Goal: Information Seeking & Learning: Learn about a topic

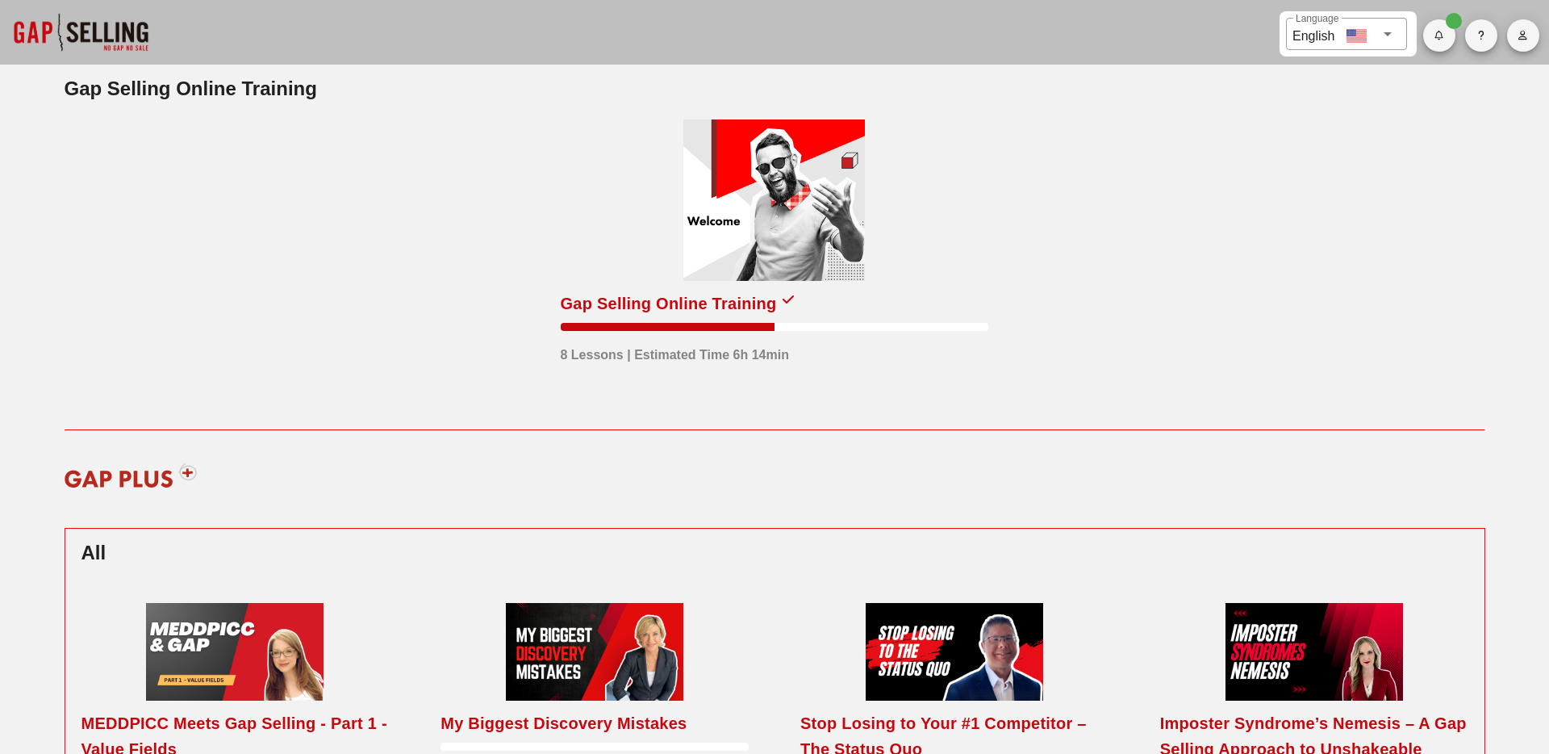
click at [771, 235] on div at bounding box center [774, 199] width 182 height 161
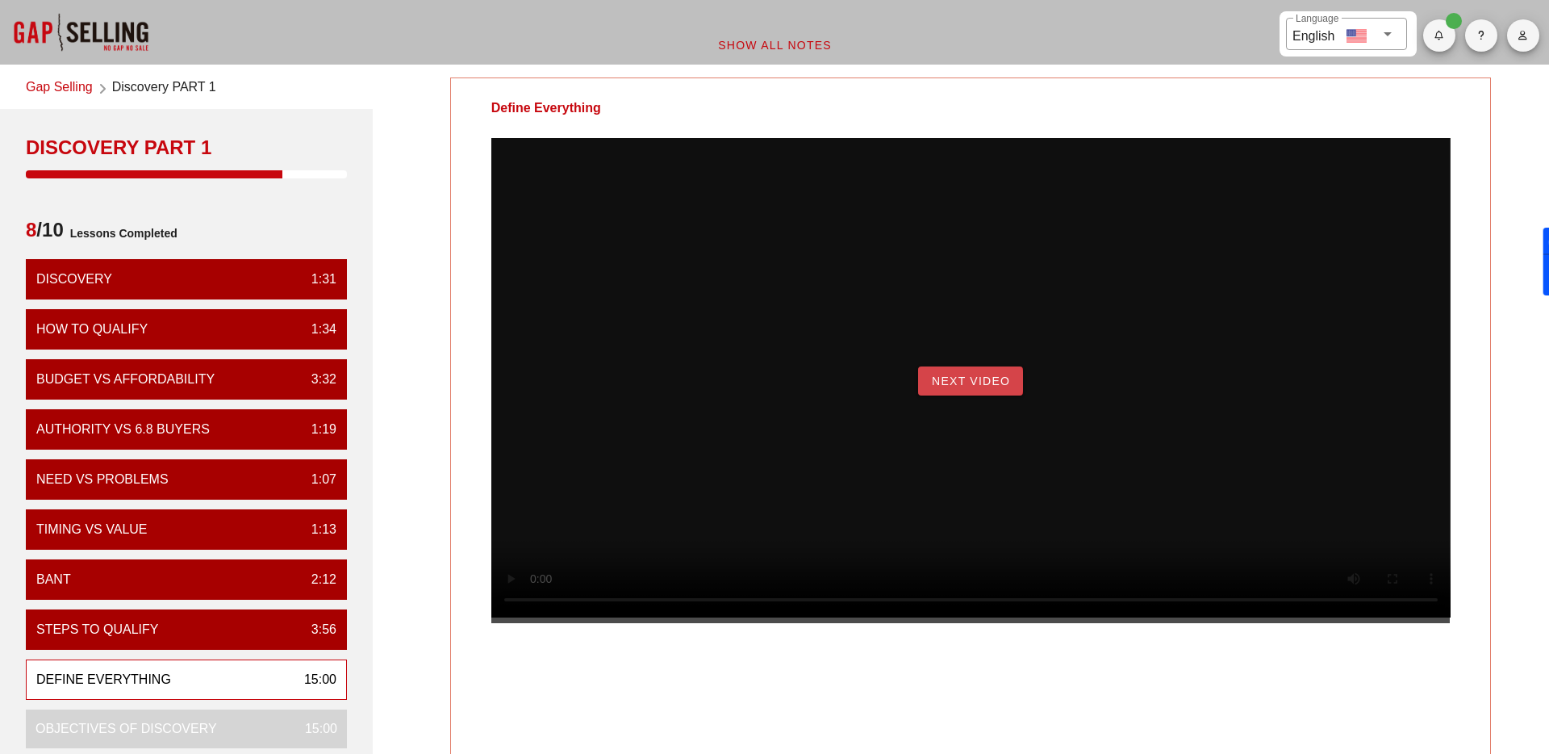
click at [963, 387] on span "Next Video" at bounding box center [970, 380] width 79 height 13
click at [947, 387] on span "Begin Exercise" at bounding box center [970, 380] width 111 height 13
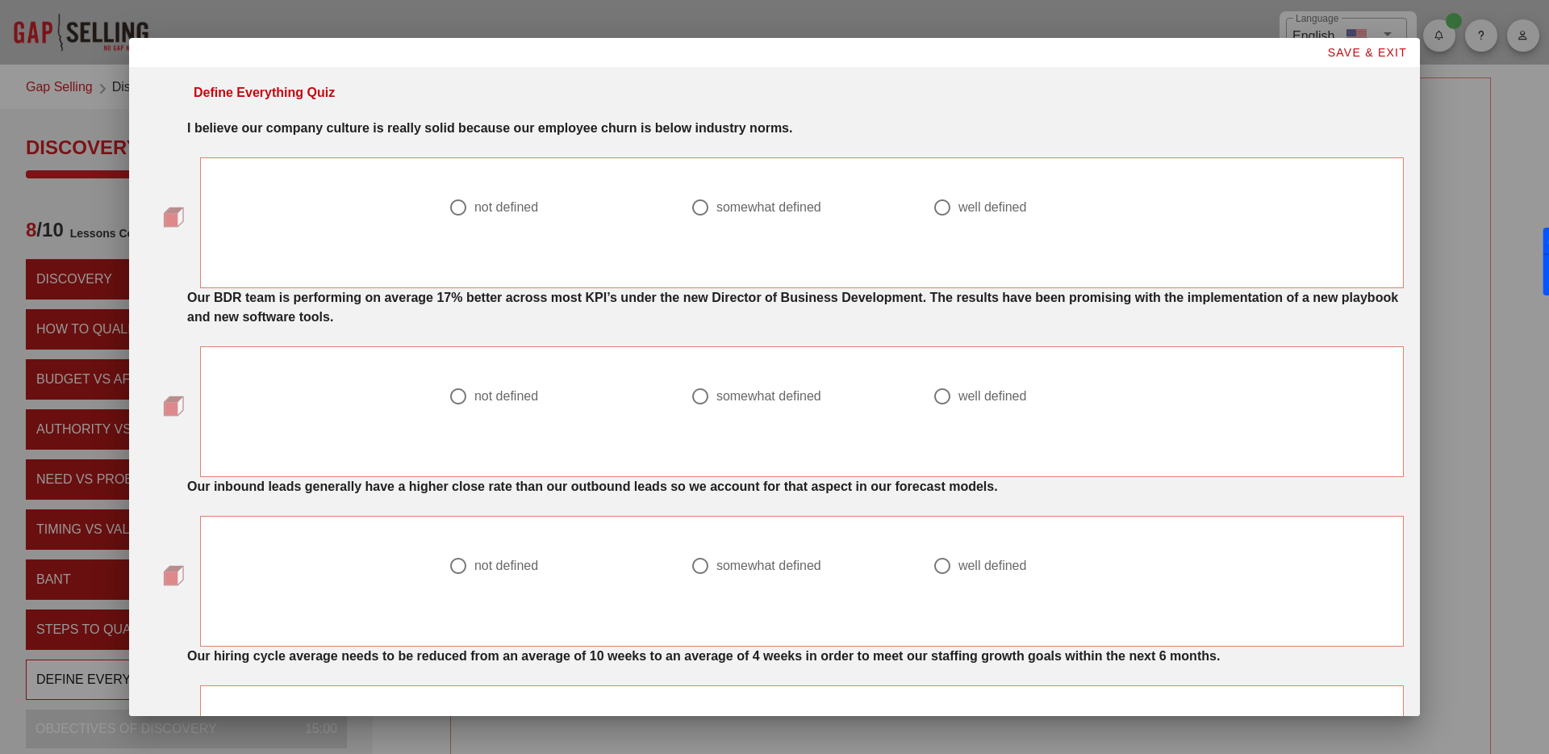
click at [733, 208] on div "somewhat defined" at bounding box center [768, 207] width 105 height 16
radio input "true"
click at [942, 396] on div at bounding box center [942, 395] width 27 height 27
radio input "true"
click at [509, 566] on div "not defined" at bounding box center [506, 566] width 64 height 16
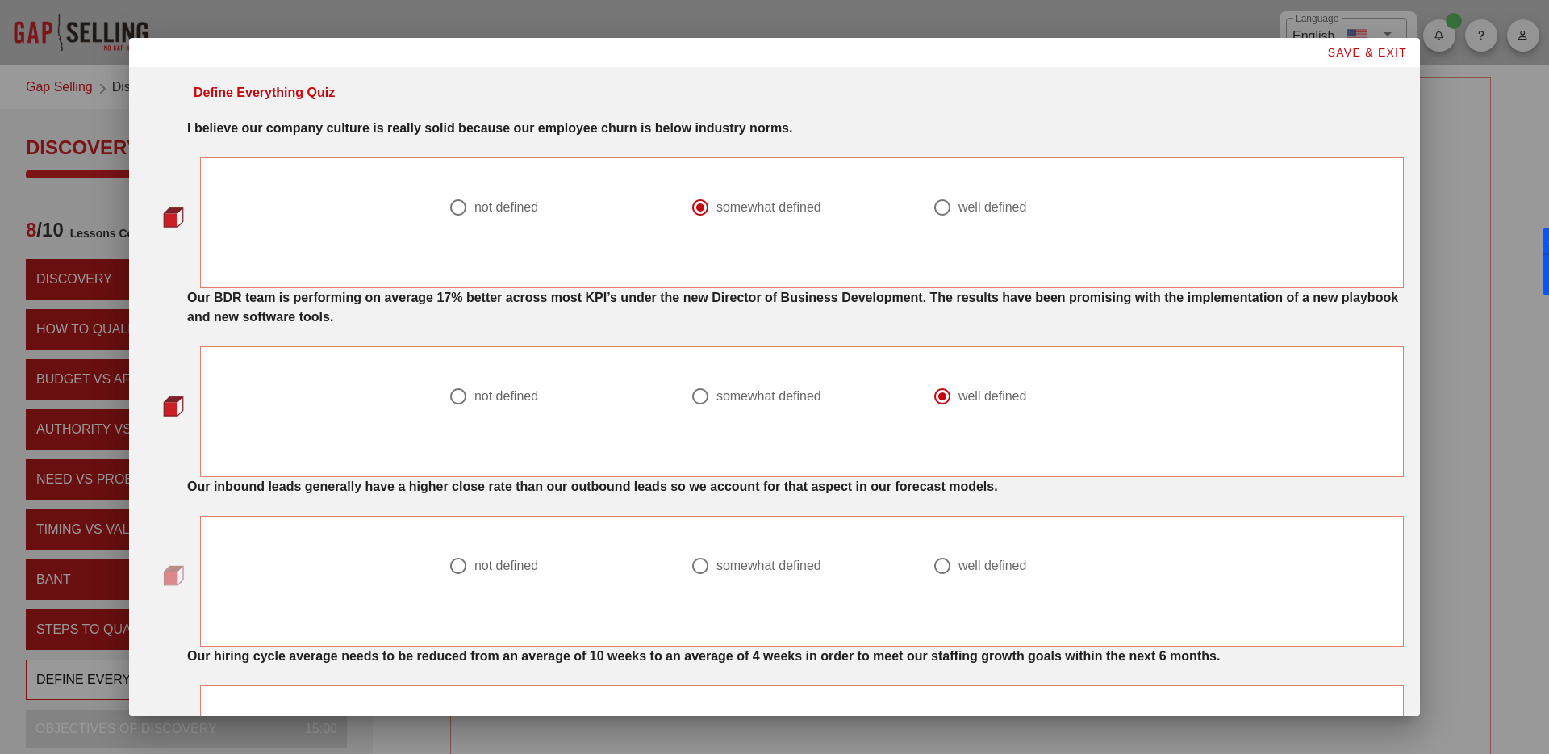
radio input "true"
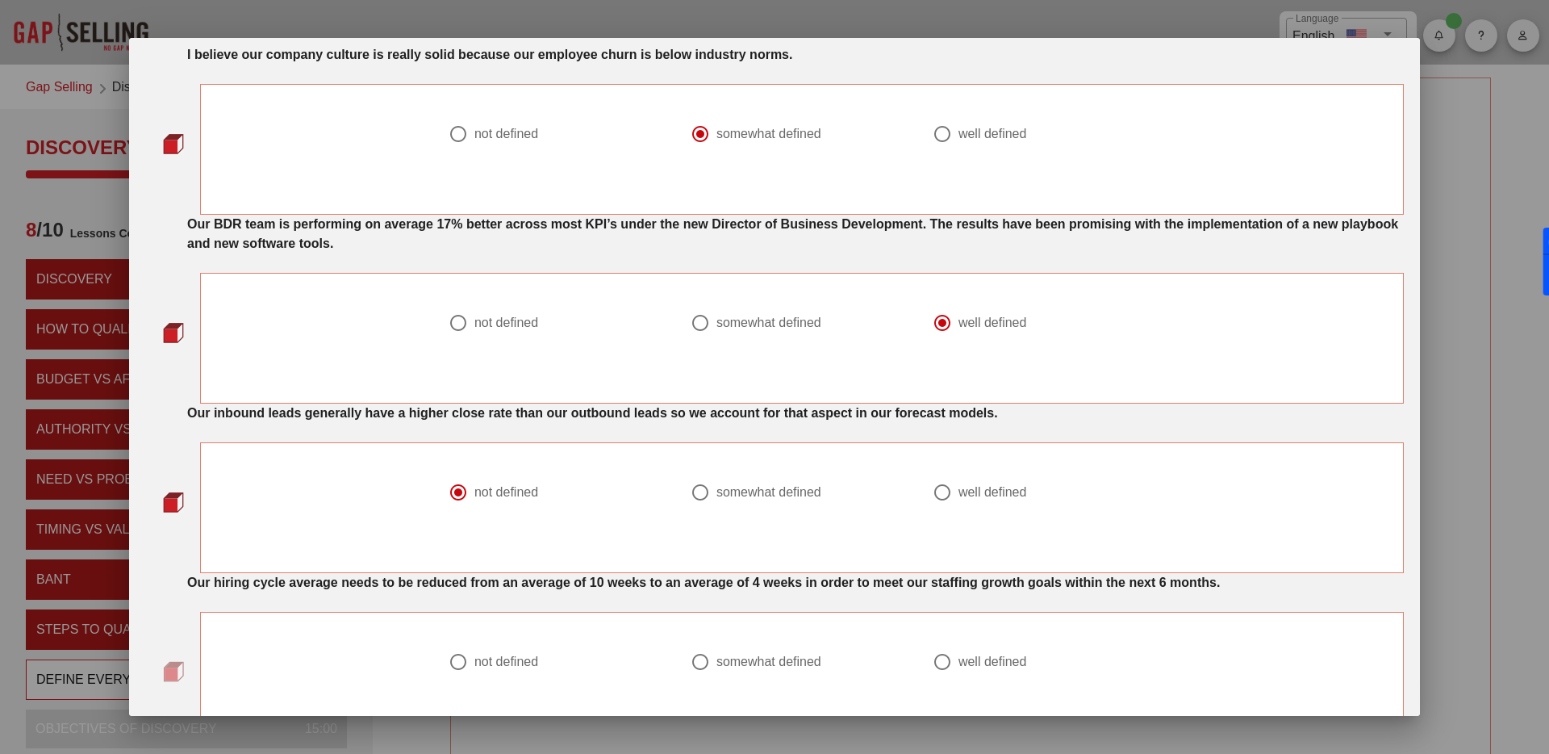
scroll to position [203, 0]
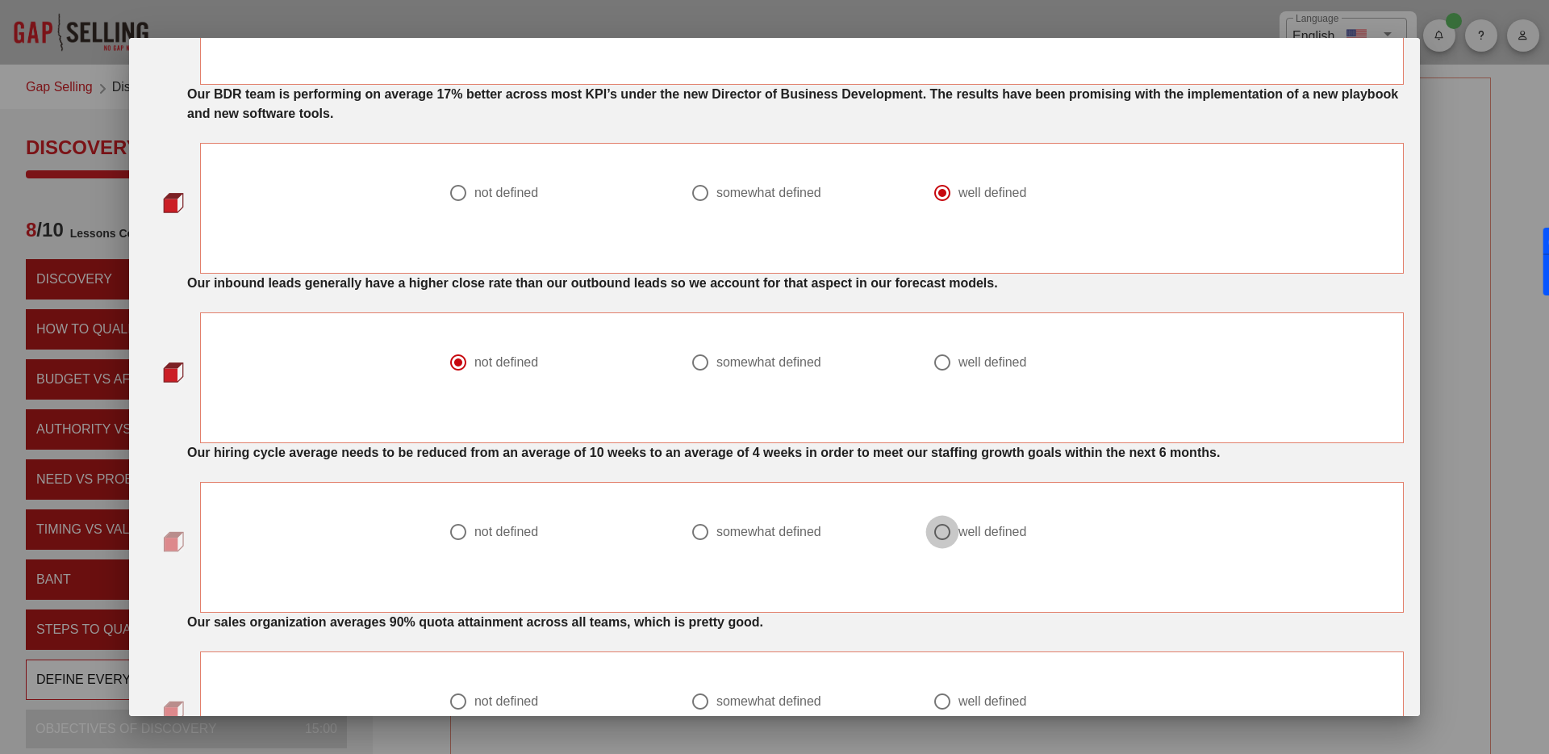
click at [938, 533] on div at bounding box center [942, 531] width 27 height 27
radio input "true"
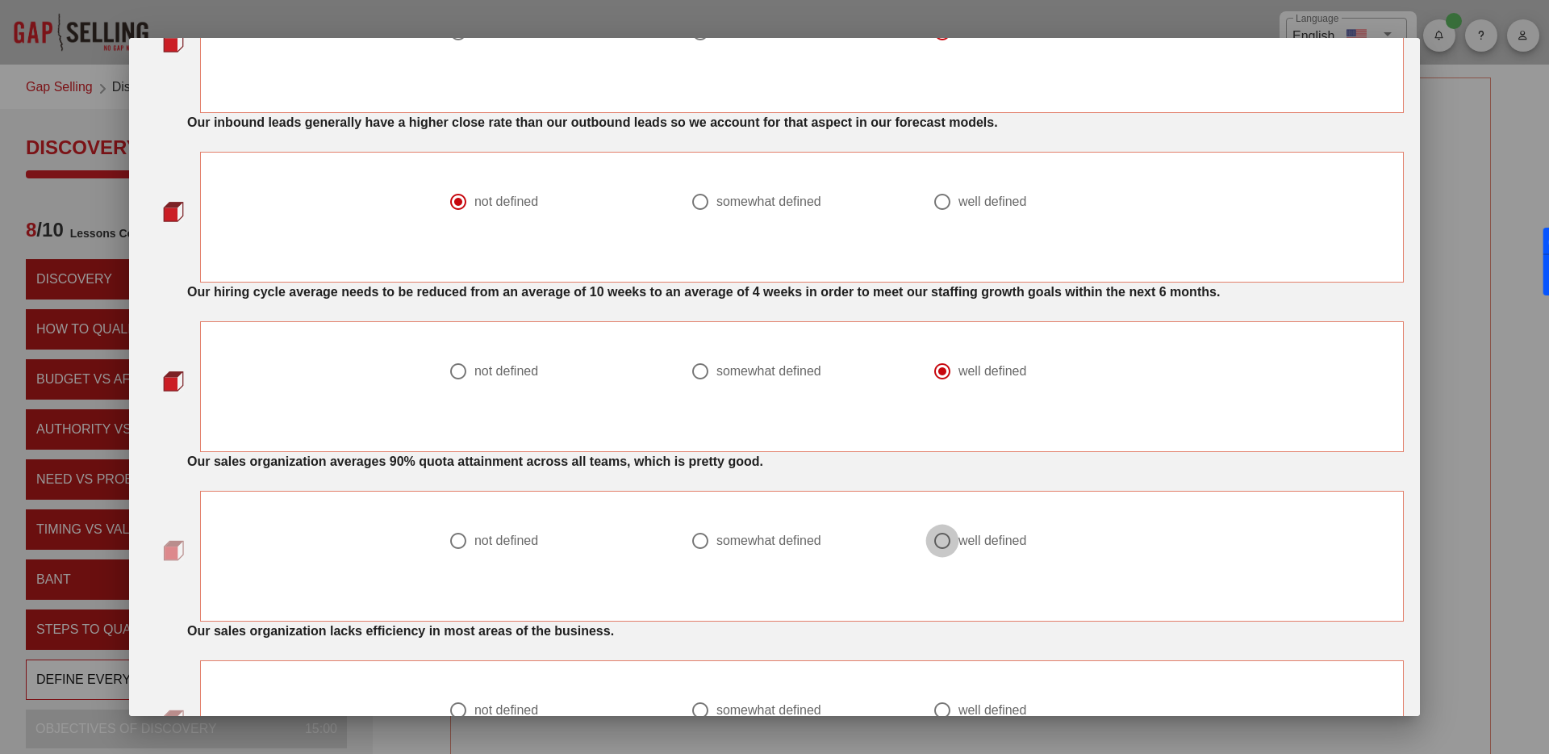
click at [946, 543] on div at bounding box center [942, 540] width 27 height 27
radio input "true"
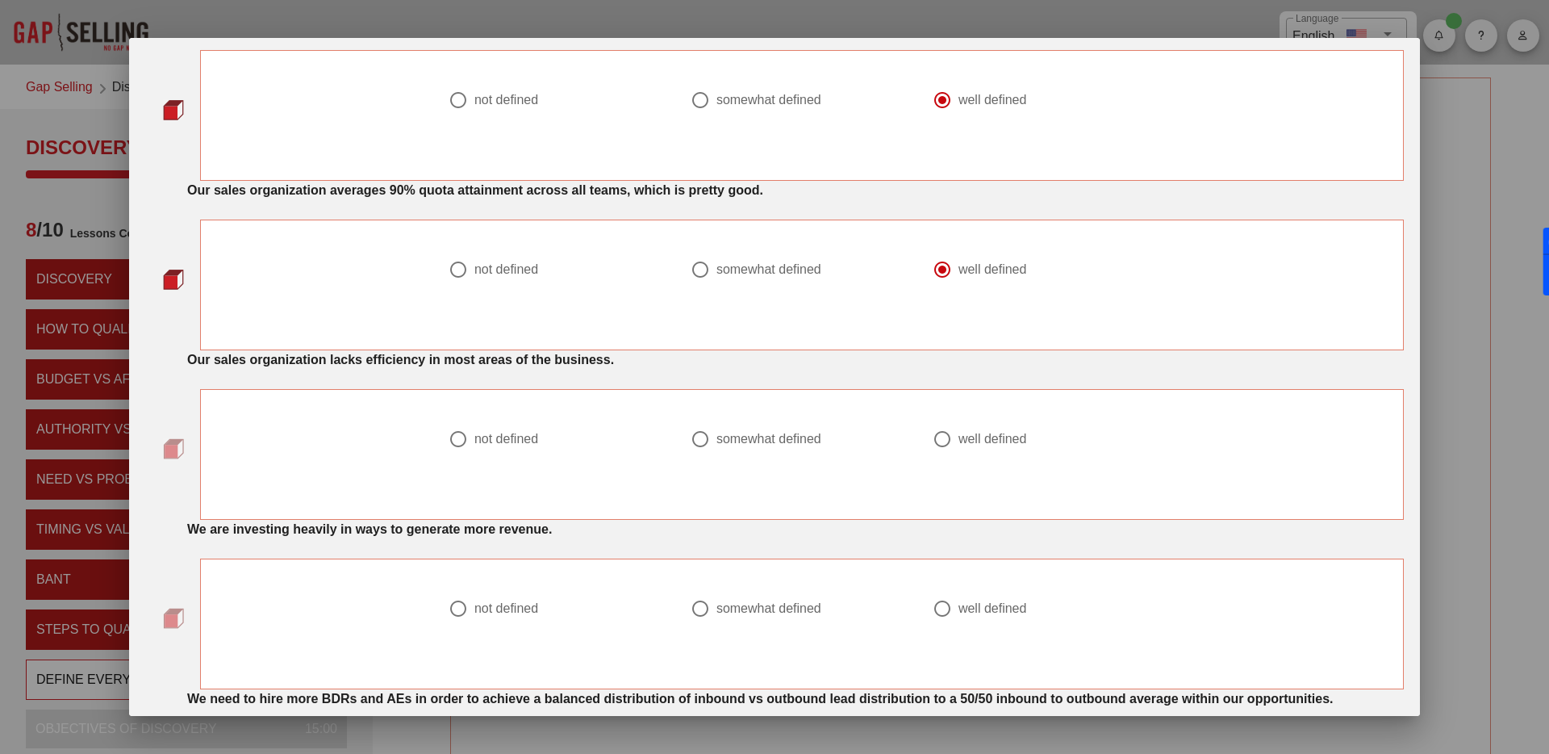
click at [483, 438] on div "not defined" at bounding box center [506, 439] width 64 height 16
radio input "true"
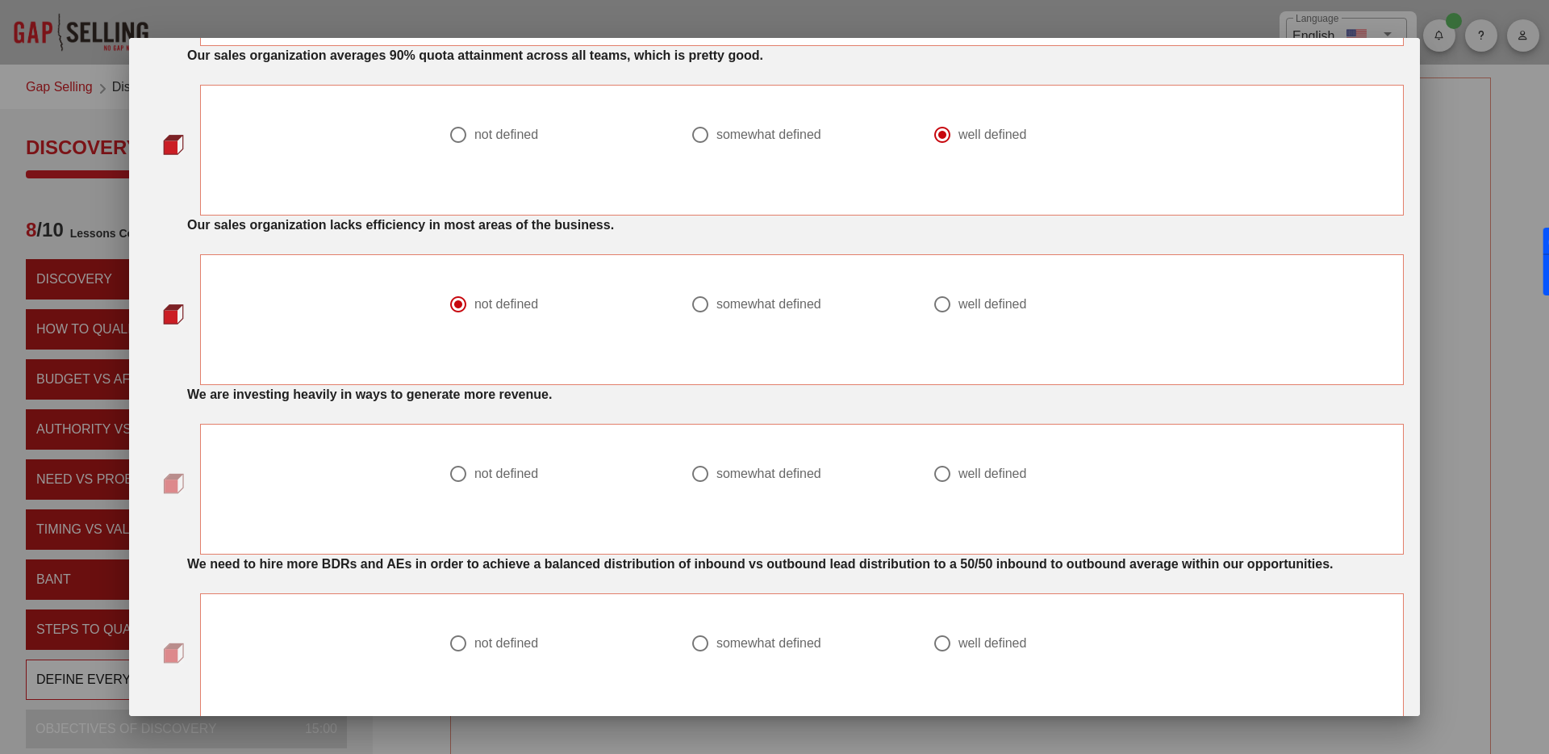
click at [508, 479] on div "not defined" at bounding box center [506, 474] width 64 height 16
radio input "true"
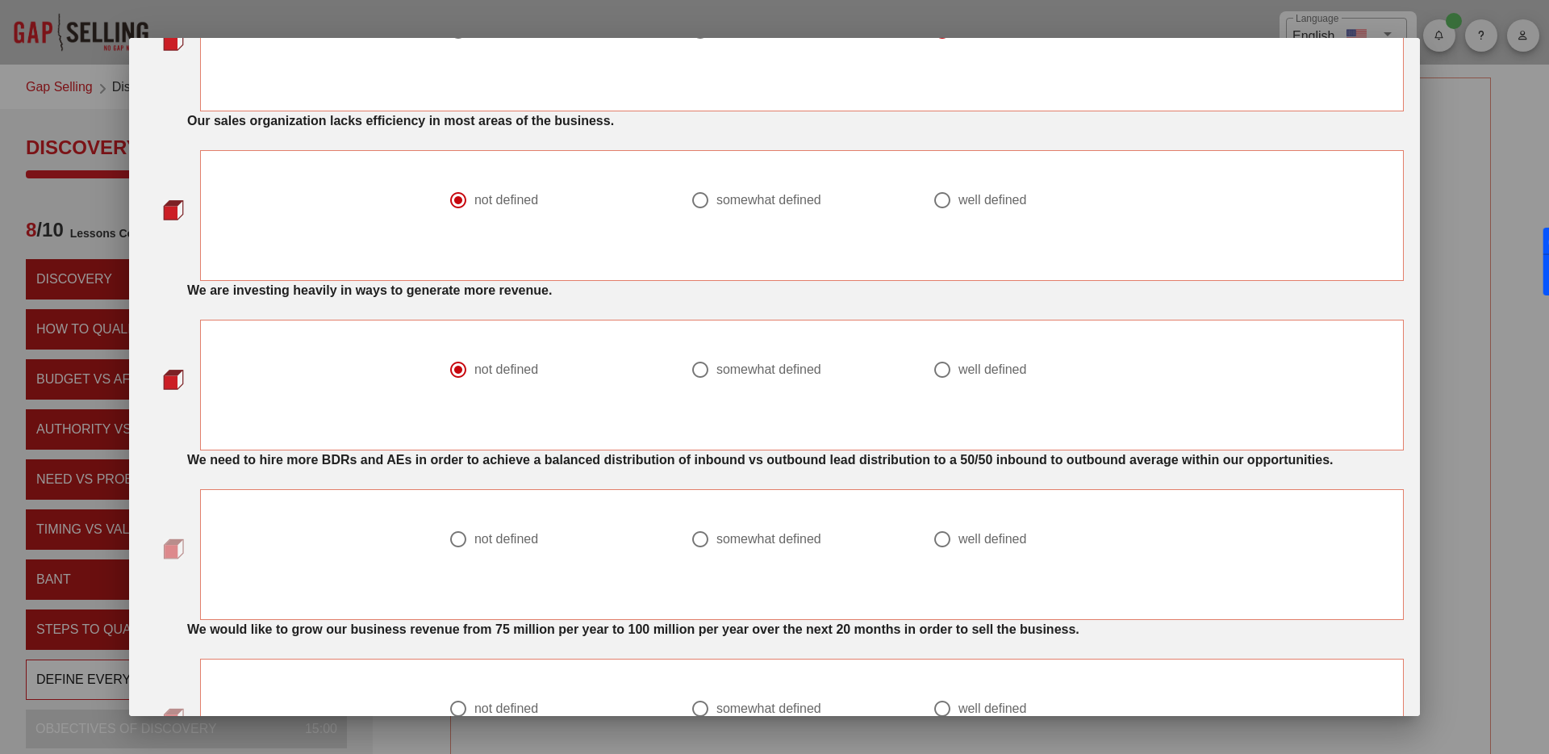
scroll to position [960, 0]
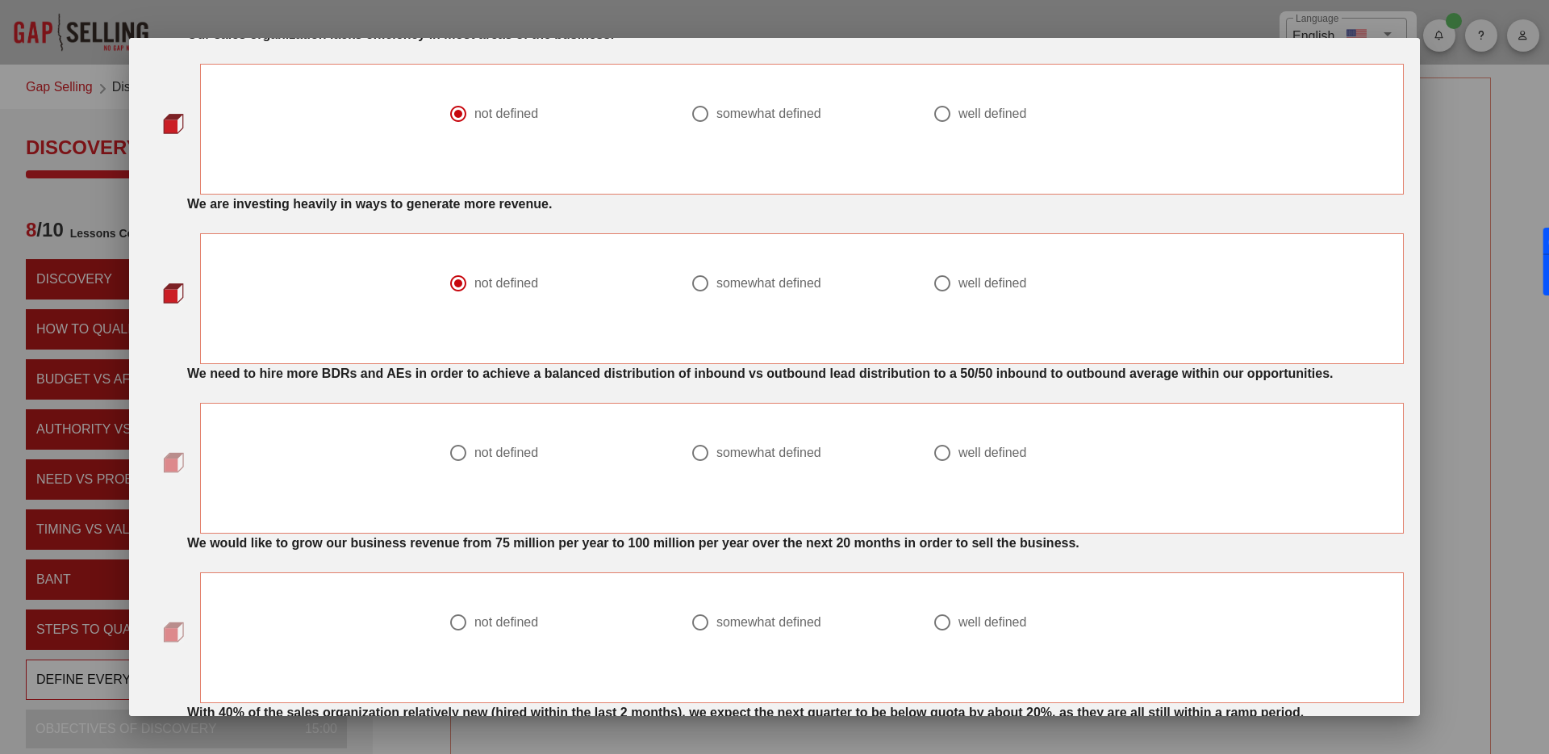
click at [462, 466] on div at bounding box center [458, 452] width 27 height 27
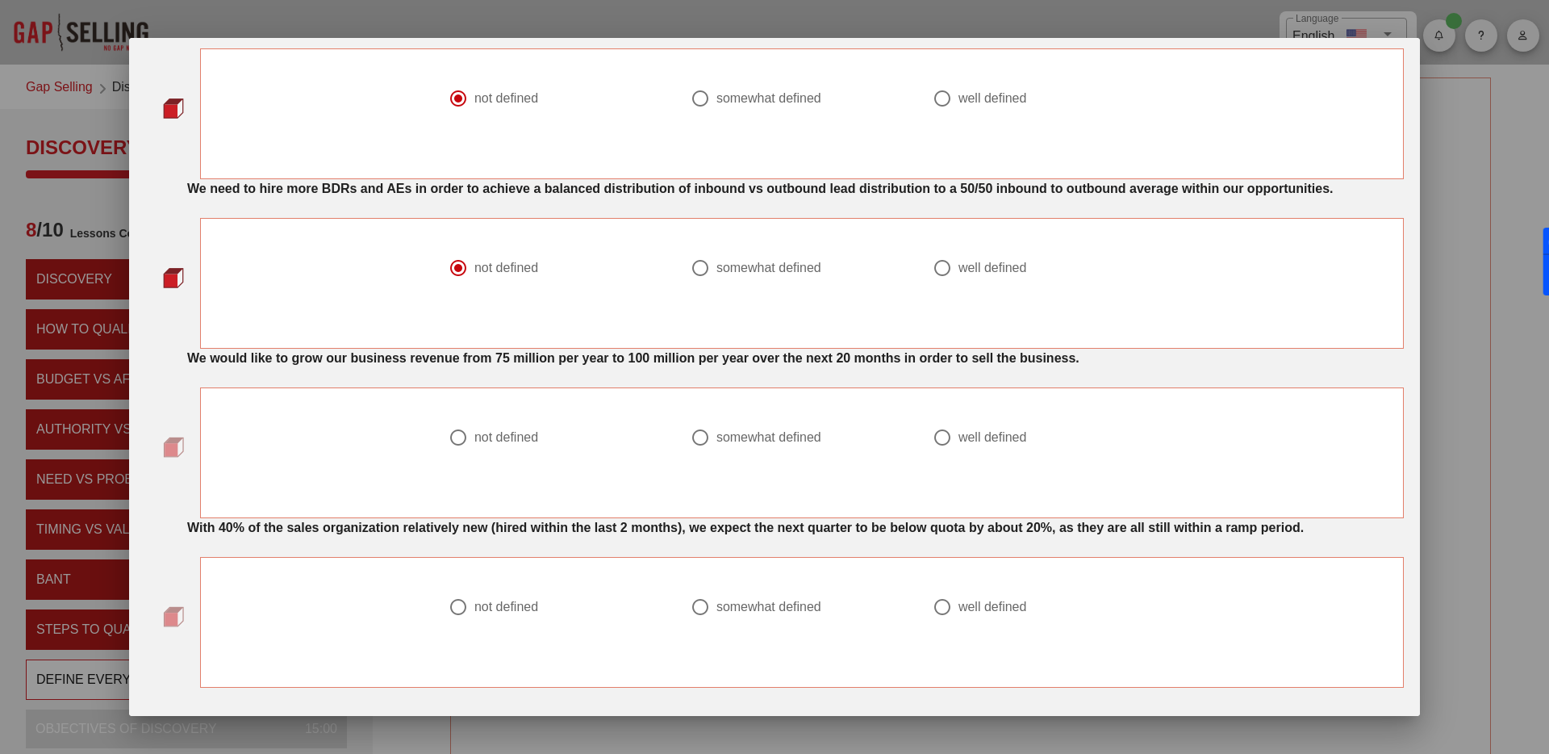
click at [706, 297] on div at bounding box center [802, 287] width 223 height 19
click at [701, 282] on div at bounding box center [700, 267] width 27 height 27
radio input "false"
radio input "true"
click at [975, 445] on div "well defined" at bounding box center [993, 437] width 69 height 16
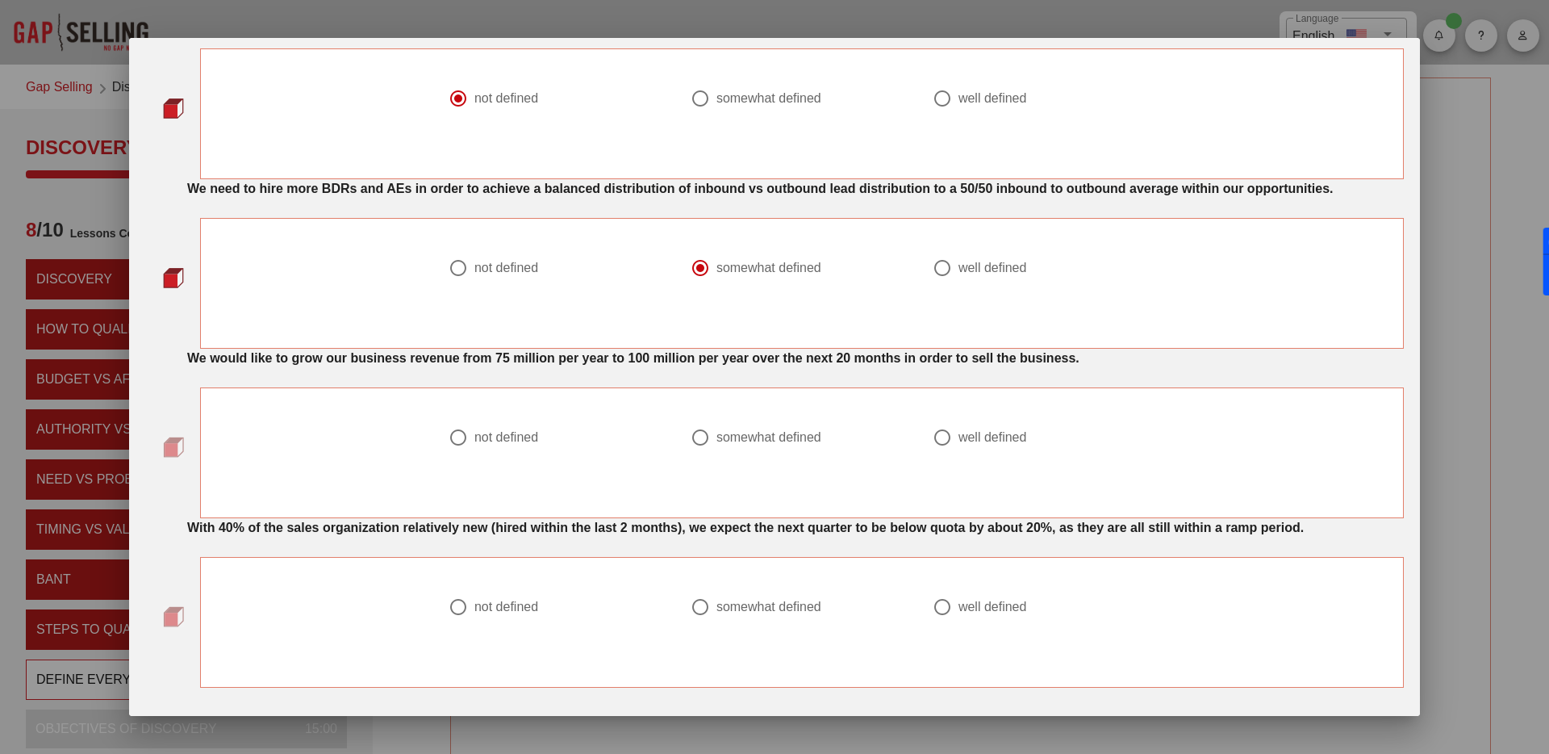
radio input "true"
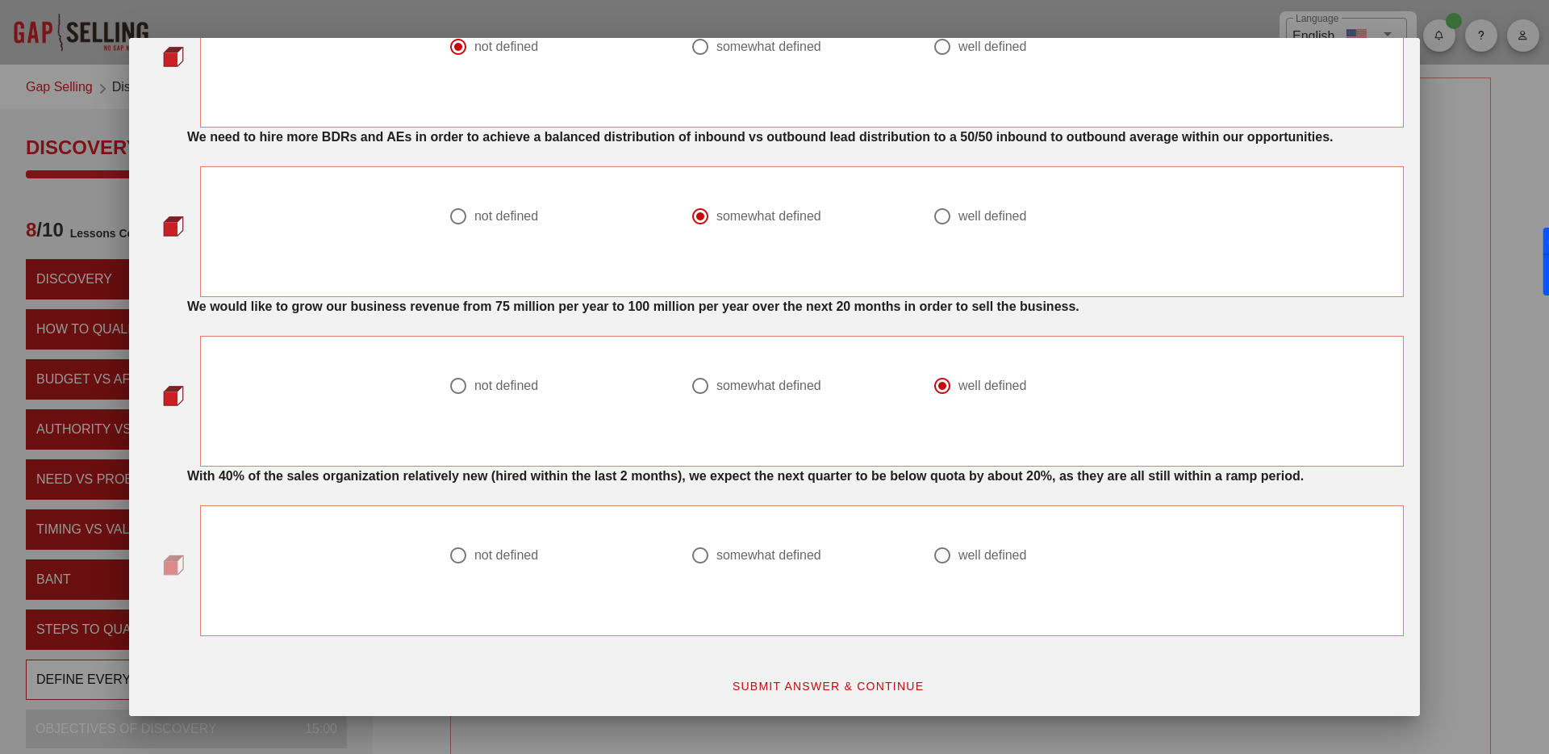
click at [952, 557] on div at bounding box center [942, 554] width 27 height 27
radio input "true"
click at [835, 687] on span "SUBMIT ANSWER & CONTINUE" at bounding box center [828, 685] width 193 height 13
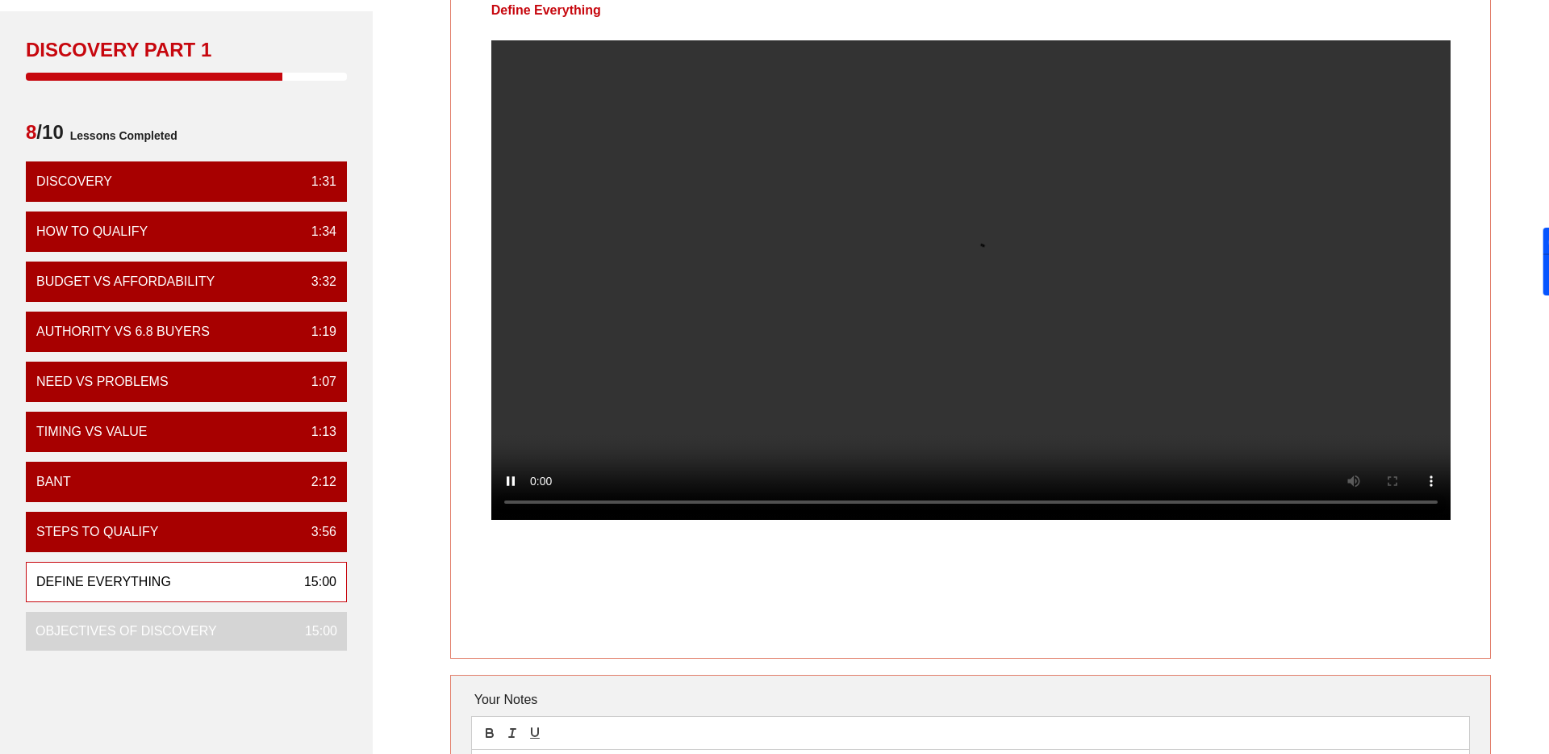
scroll to position [0, 0]
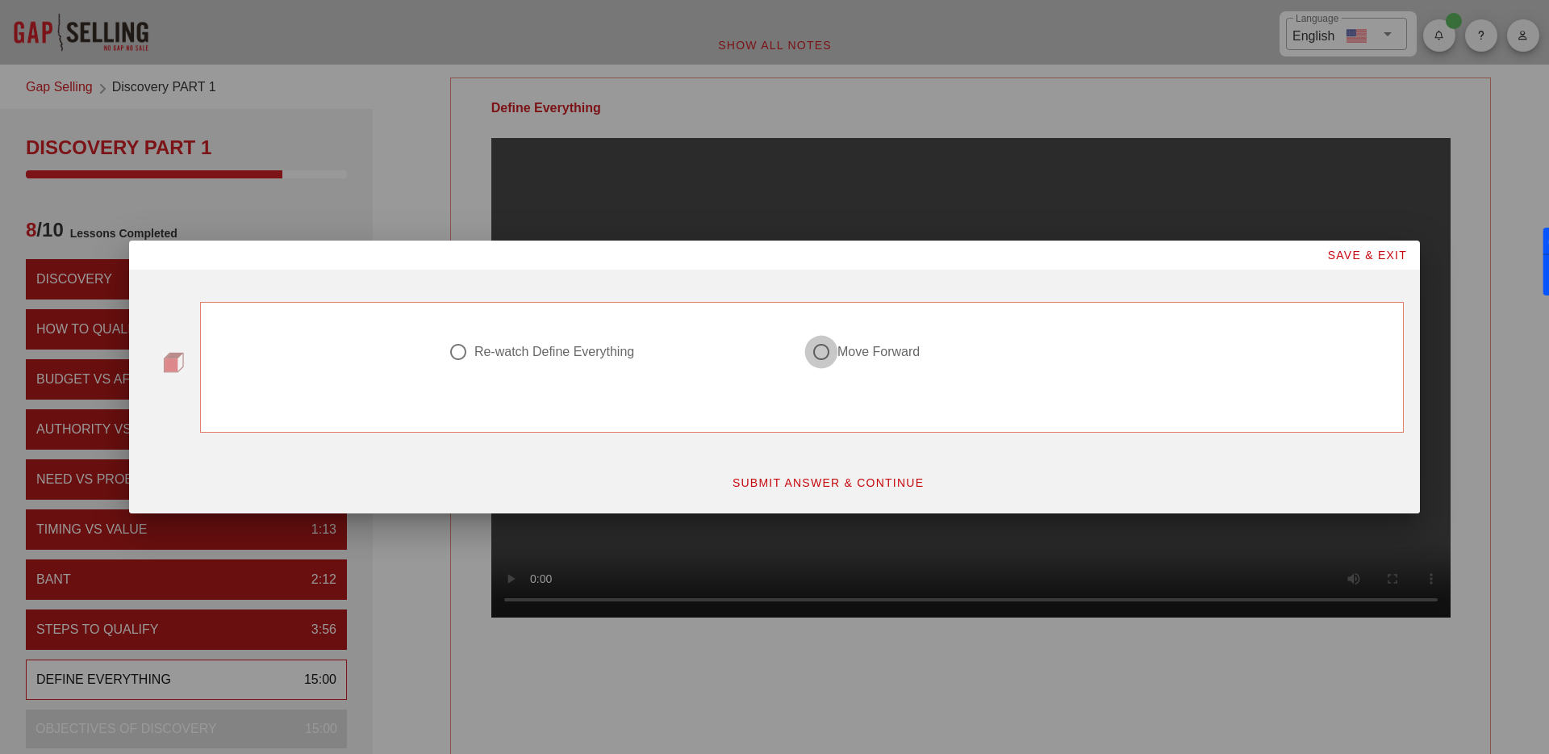
click at [821, 357] on div at bounding box center [821, 351] width 27 height 27
radio input "true"
click at [801, 488] on span "SUBMIT ANSWER & CONTINUE" at bounding box center [828, 482] width 193 height 13
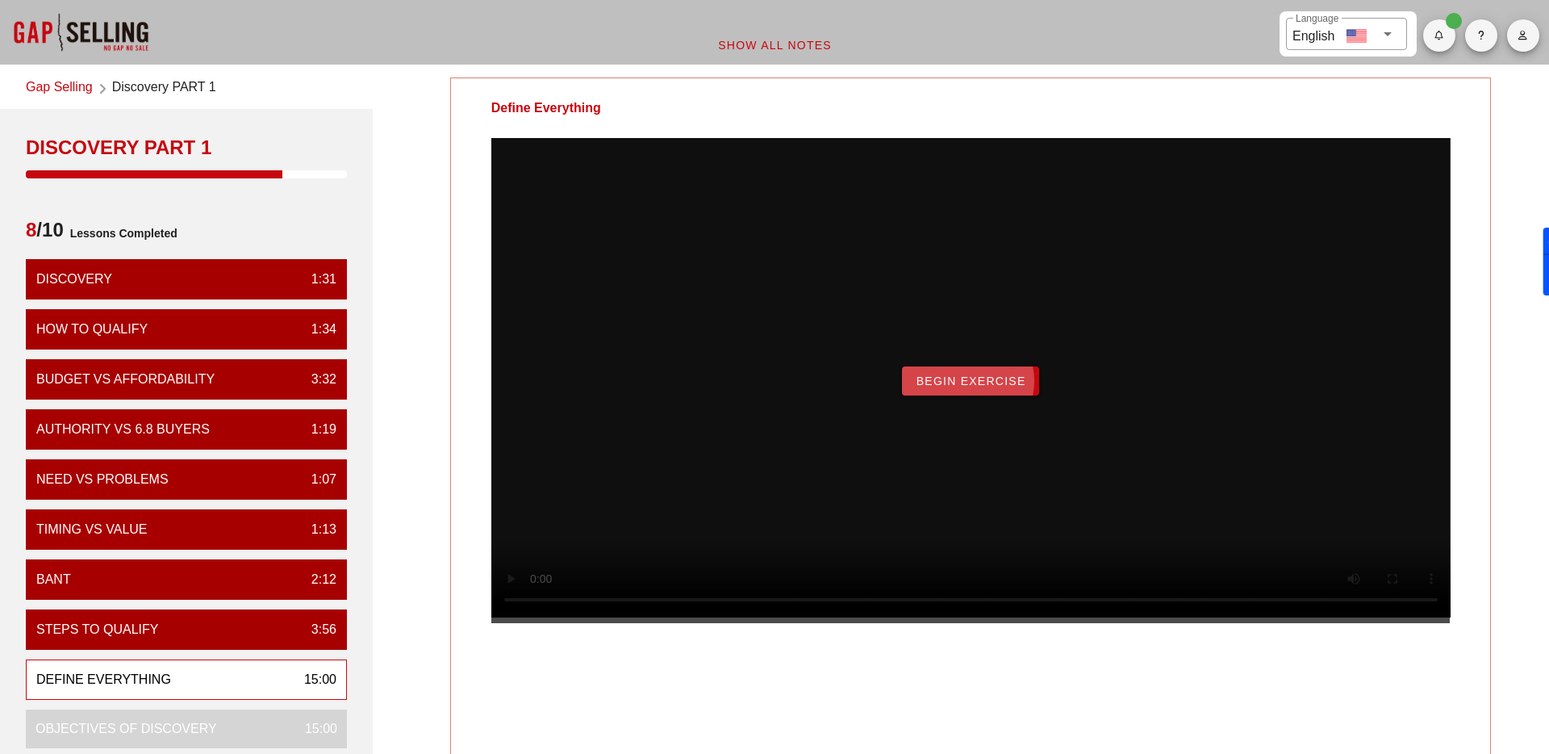
click at [985, 387] on span "Begin Exercise" at bounding box center [970, 380] width 111 height 13
click at [985, 395] on button "Begin Exercise" at bounding box center [970, 380] width 136 height 29
click at [975, 387] on span "Begin Exercise" at bounding box center [970, 380] width 111 height 13
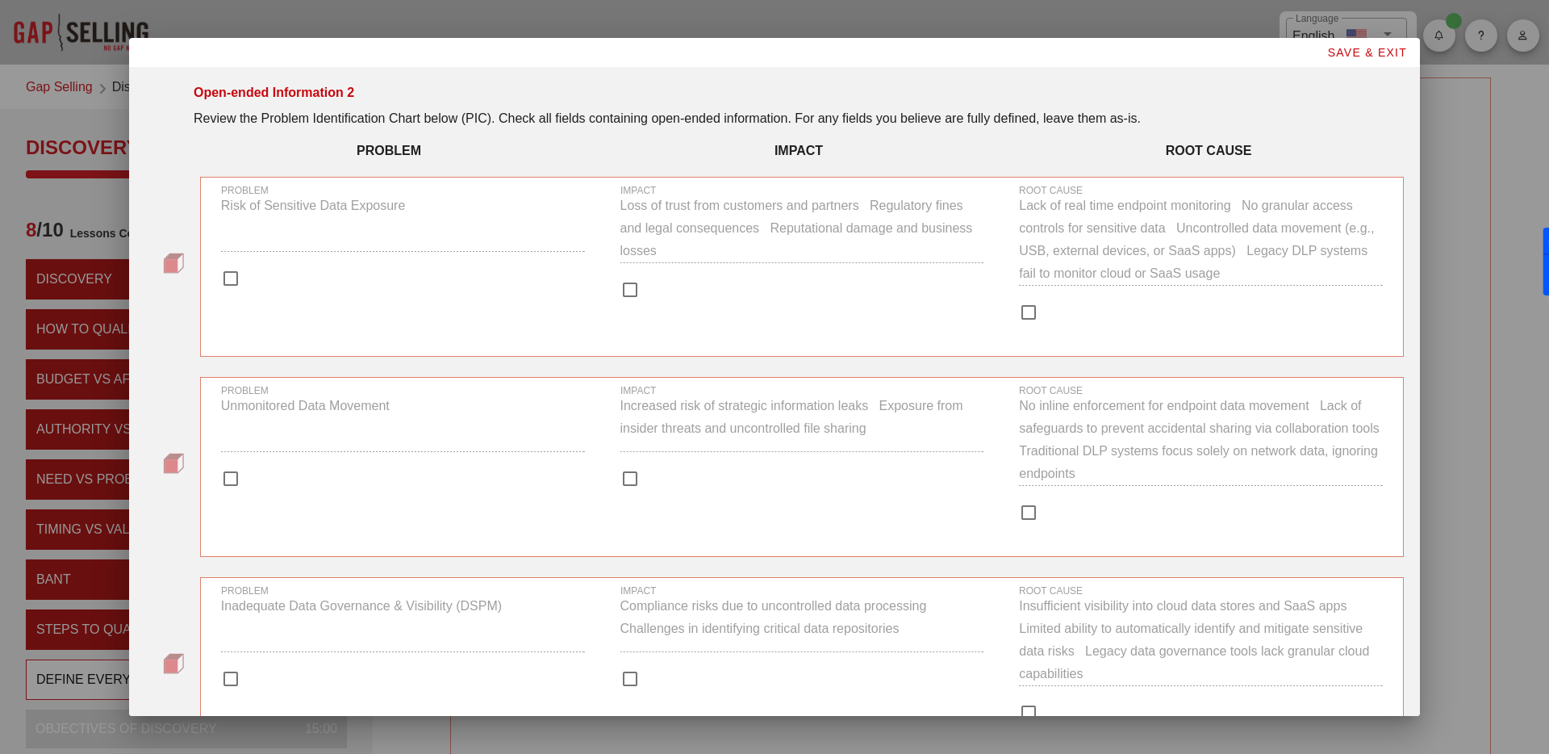
scroll to position [341, 0]
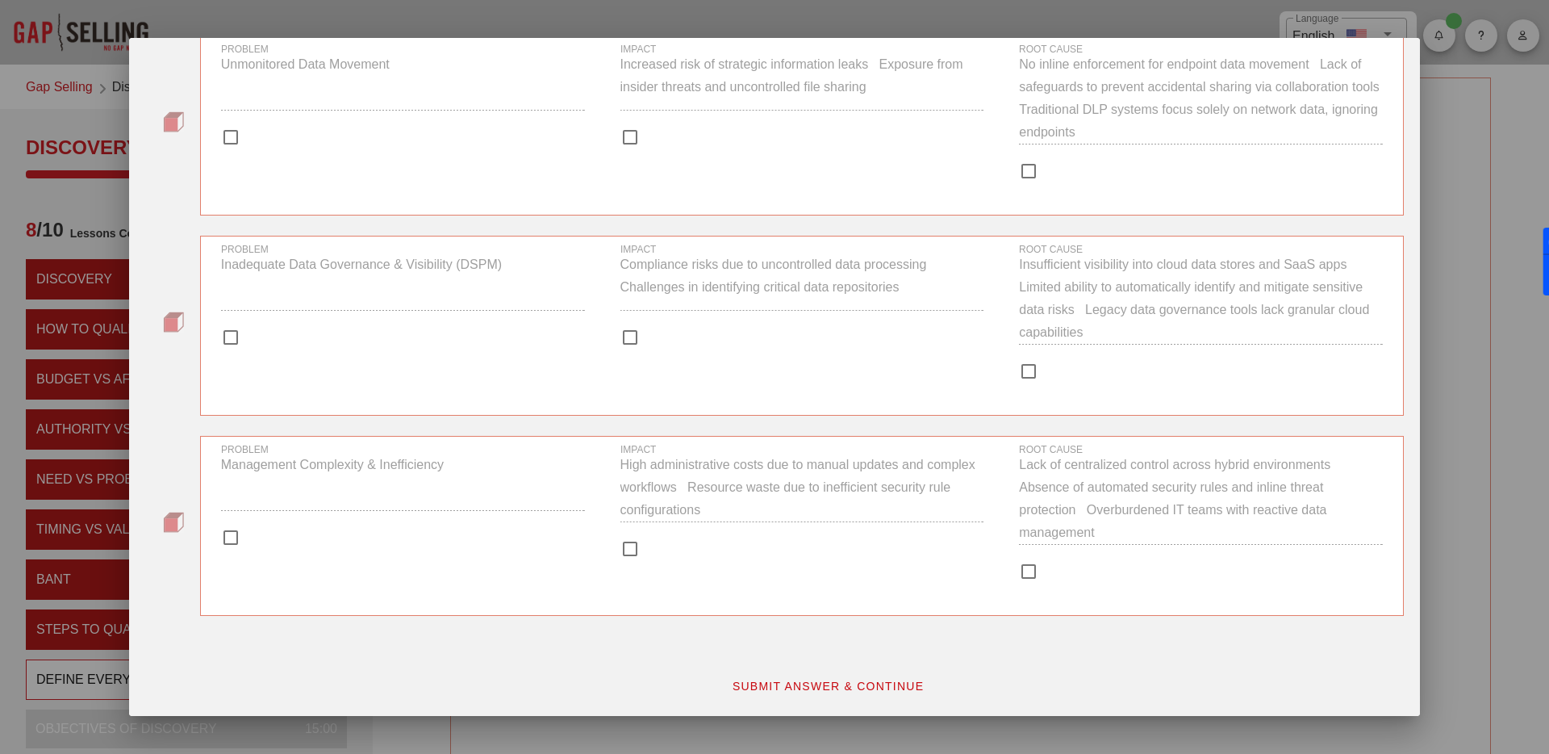
click at [800, 689] on span "SUBMIT ANSWER & CONTINUE" at bounding box center [828, 685] width 193 height 13
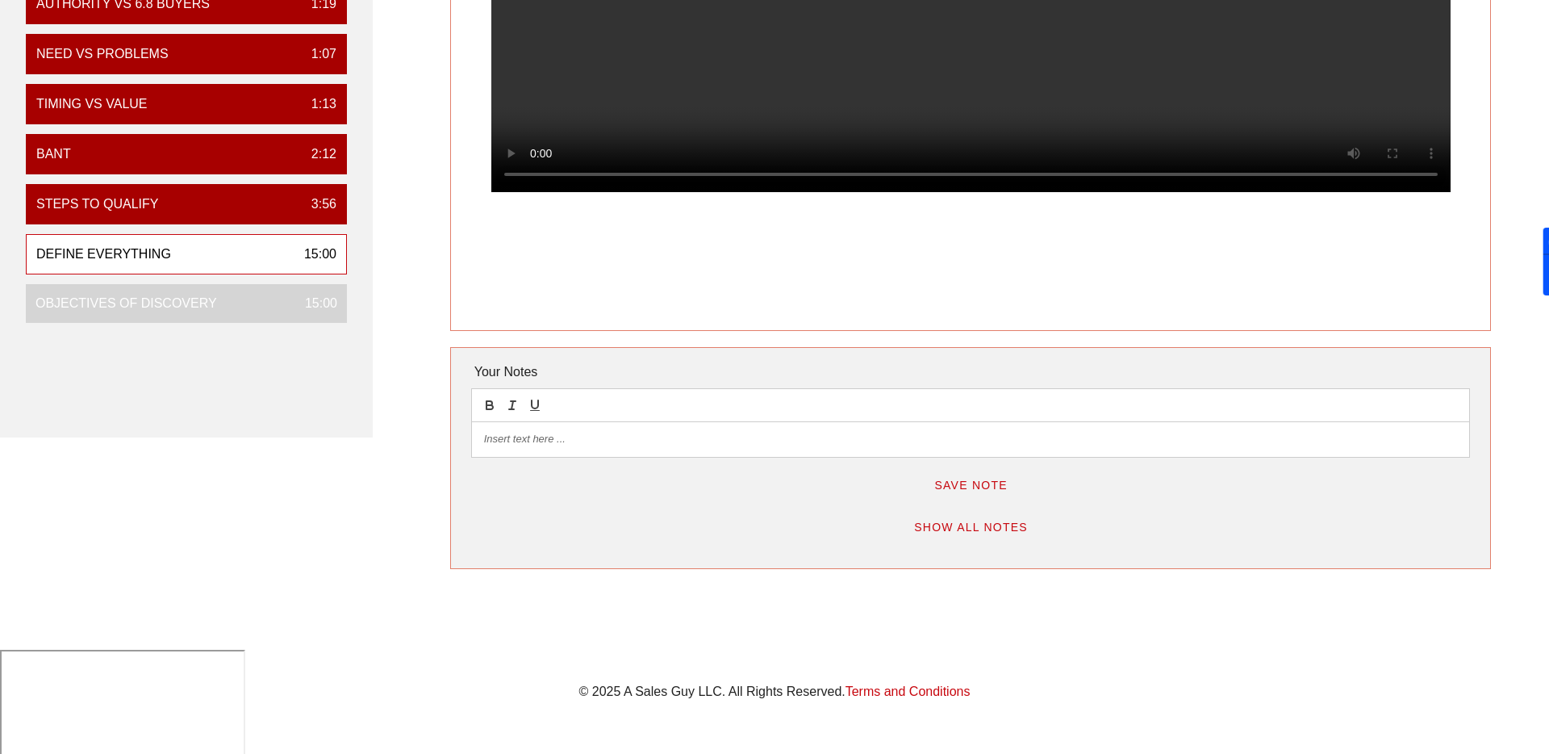
scroll to position [0, 0]
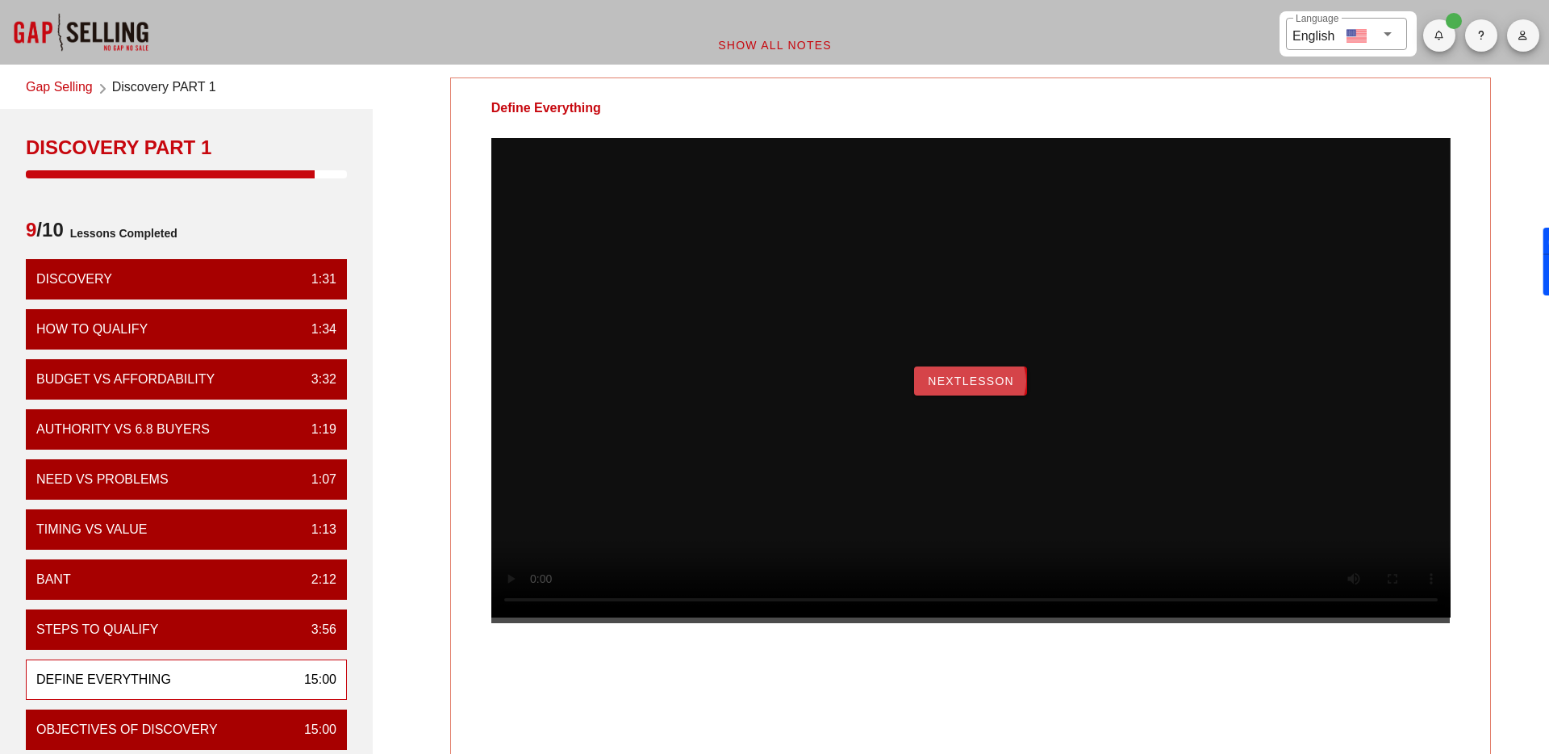
click at [967, 395] on button "NextLesson" at bounding box center [970, 380] width 113 height 29
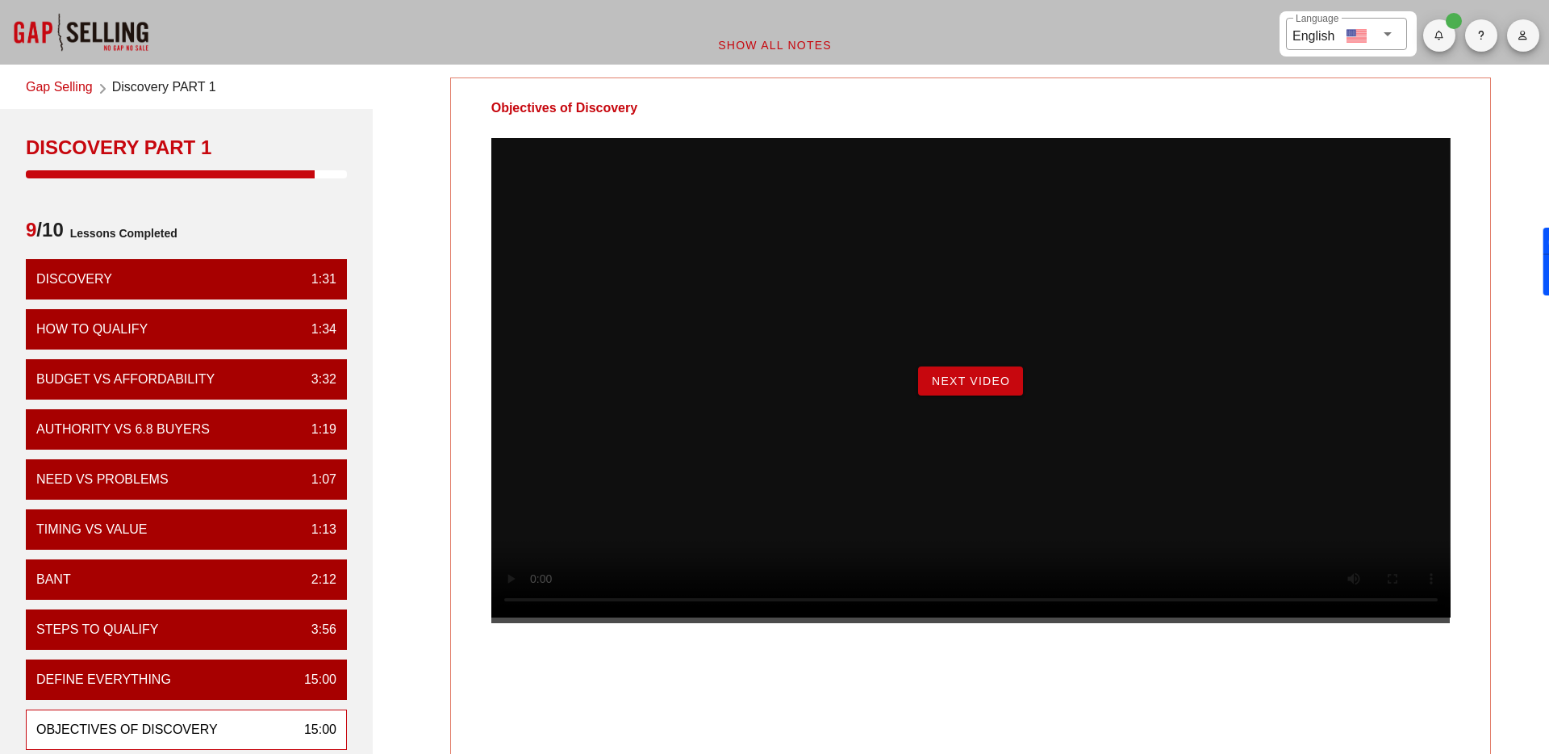
click at [989, 387] on span "Next Video" at bounding box center [970, 380] width 79 height 13
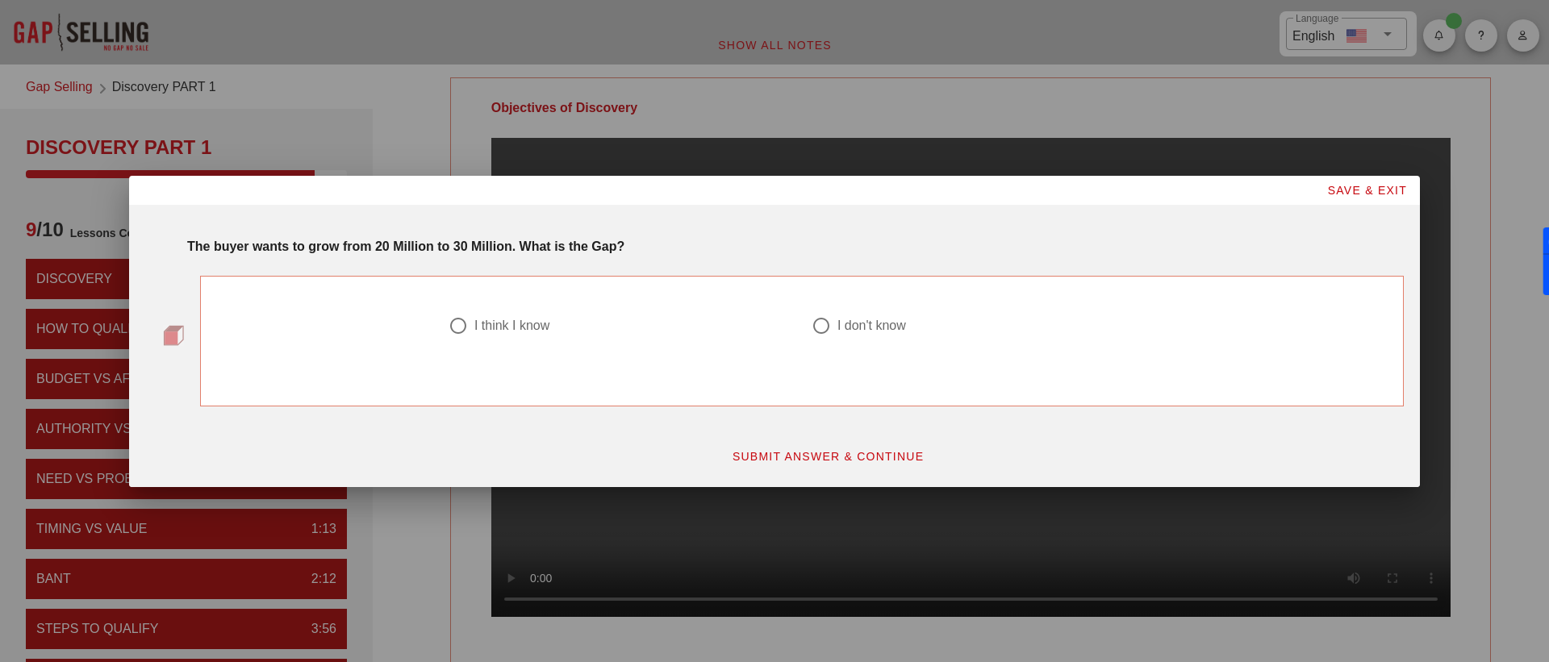
click at [450, 325] on div at bounding box center [458, 325] width 27 height 27
radio input "true"
click at [843, 450] on span "SUBMIT ANSWER & CONTINUE" at bounding box center [828, 456] width 193 height 13
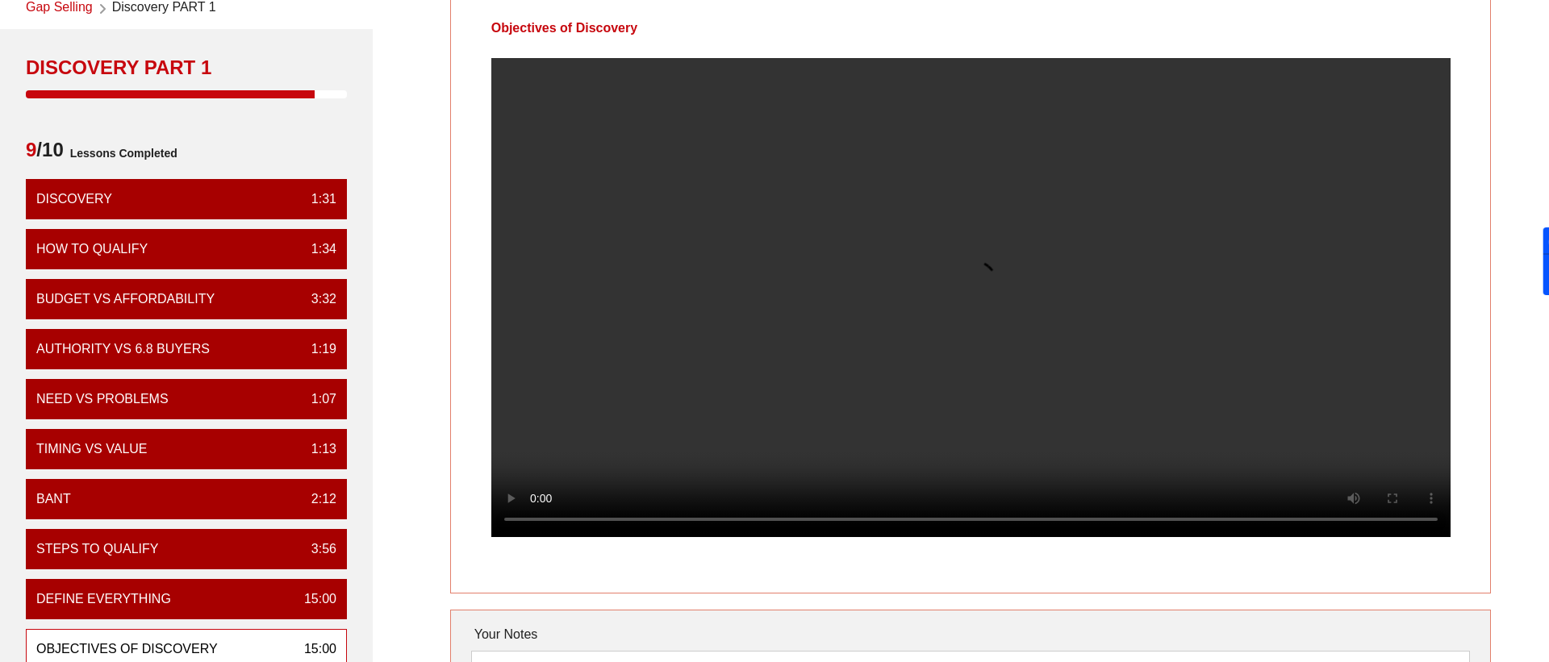
scroll to position [50, 0]
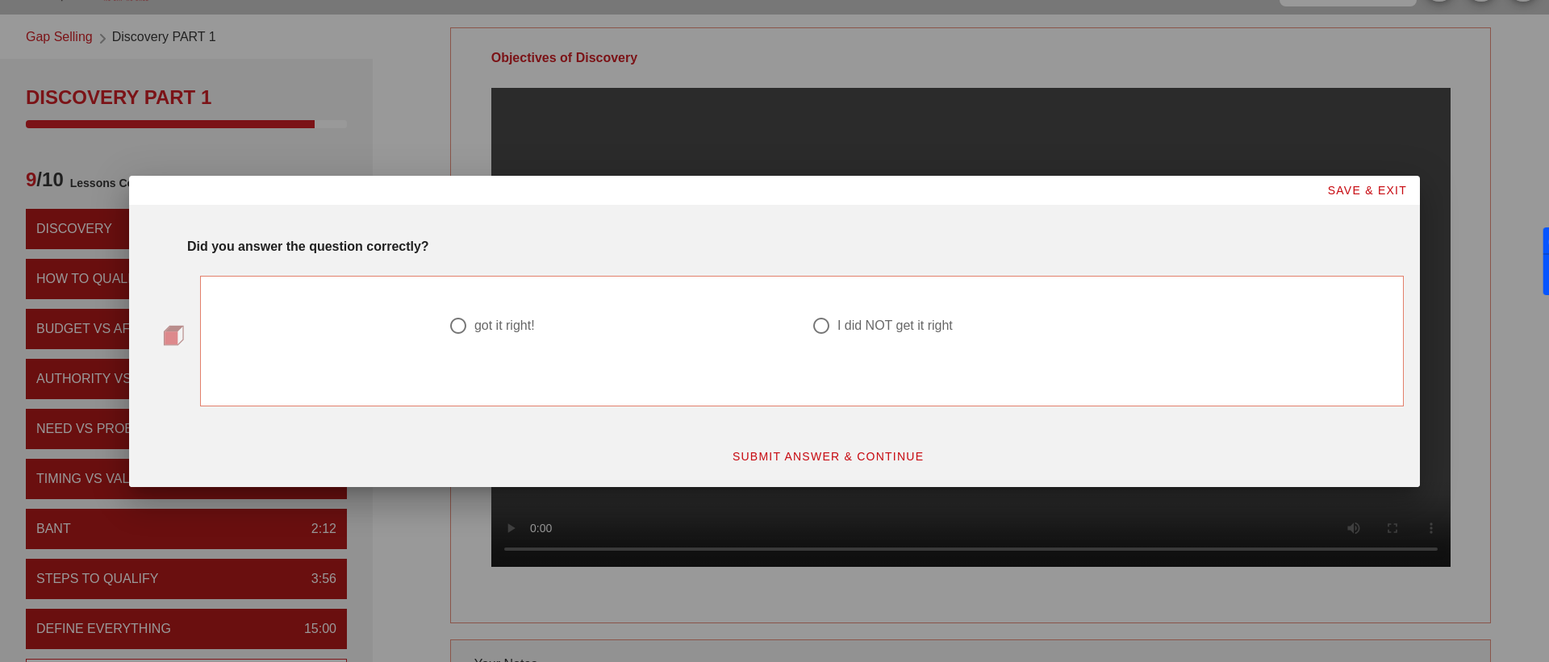
click at [533, 329] on div "got it right!" at bounding box center [504, 326] width 61 height 16
radio input "true"
click at [848, 450] on span "SUBMIT ANSWER & CONTINUE" at bounding box center [828, 456] width 193 height 13
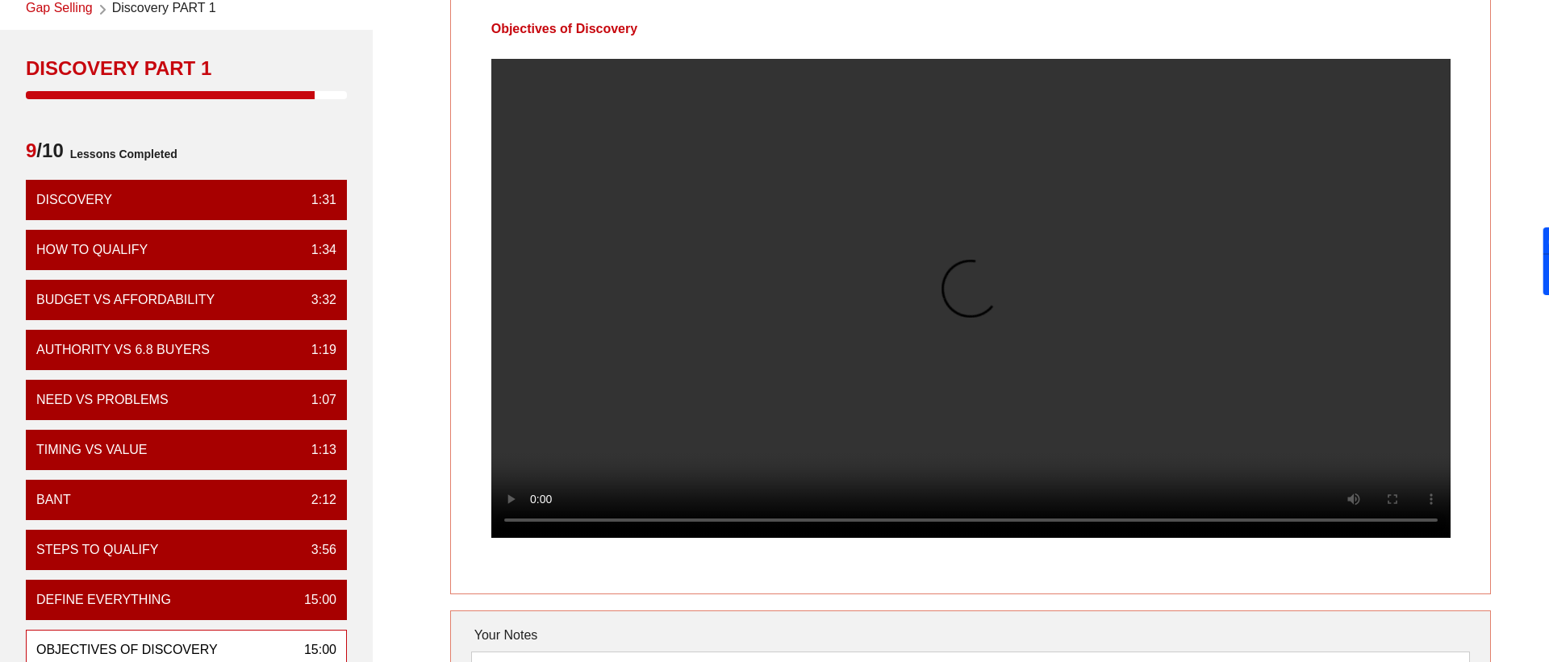
scroll to position [0, 0]
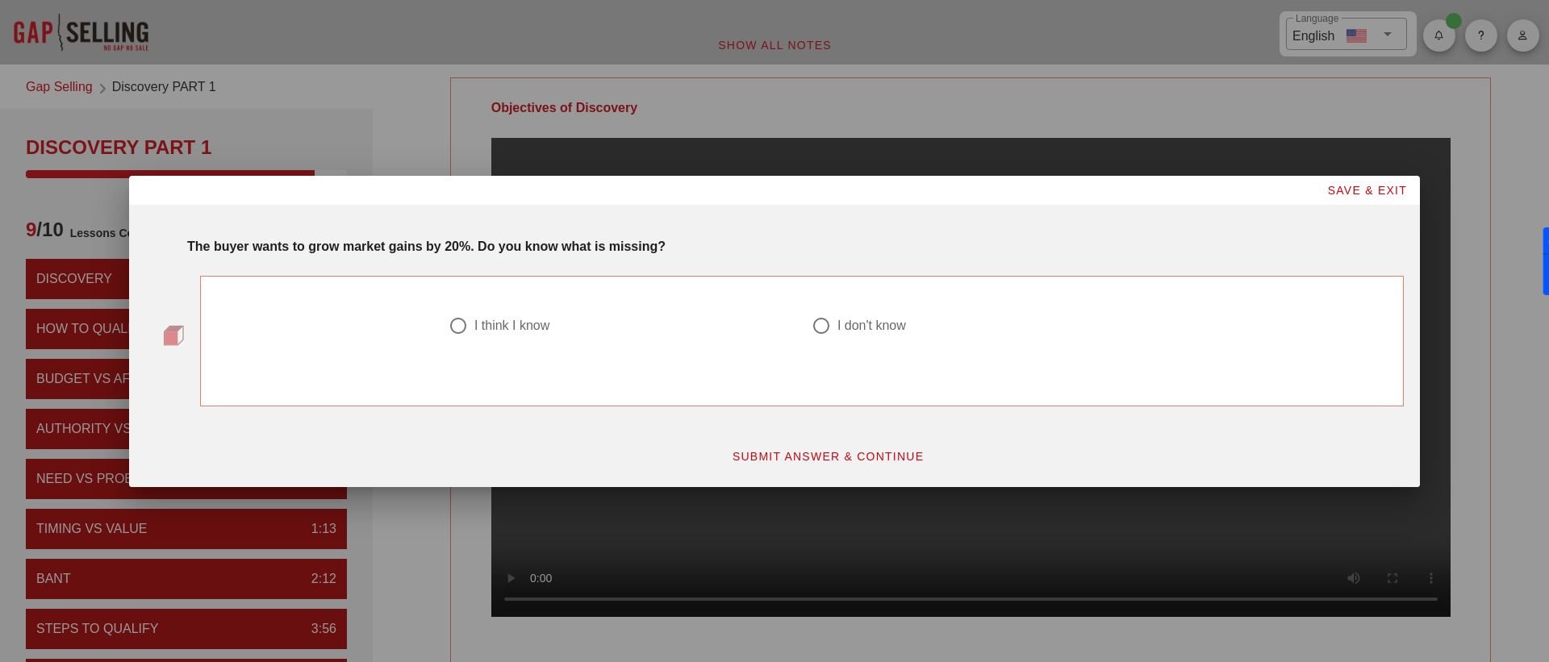
click at [511, 319] on div "I think I know" at bounding box center [511, 326] width 75 height 16
radio input "true"
click at [829, 450] on span "SUBMIT ANSWER & CONTINUE" at bounding box center [828, 456] width 193 height 13
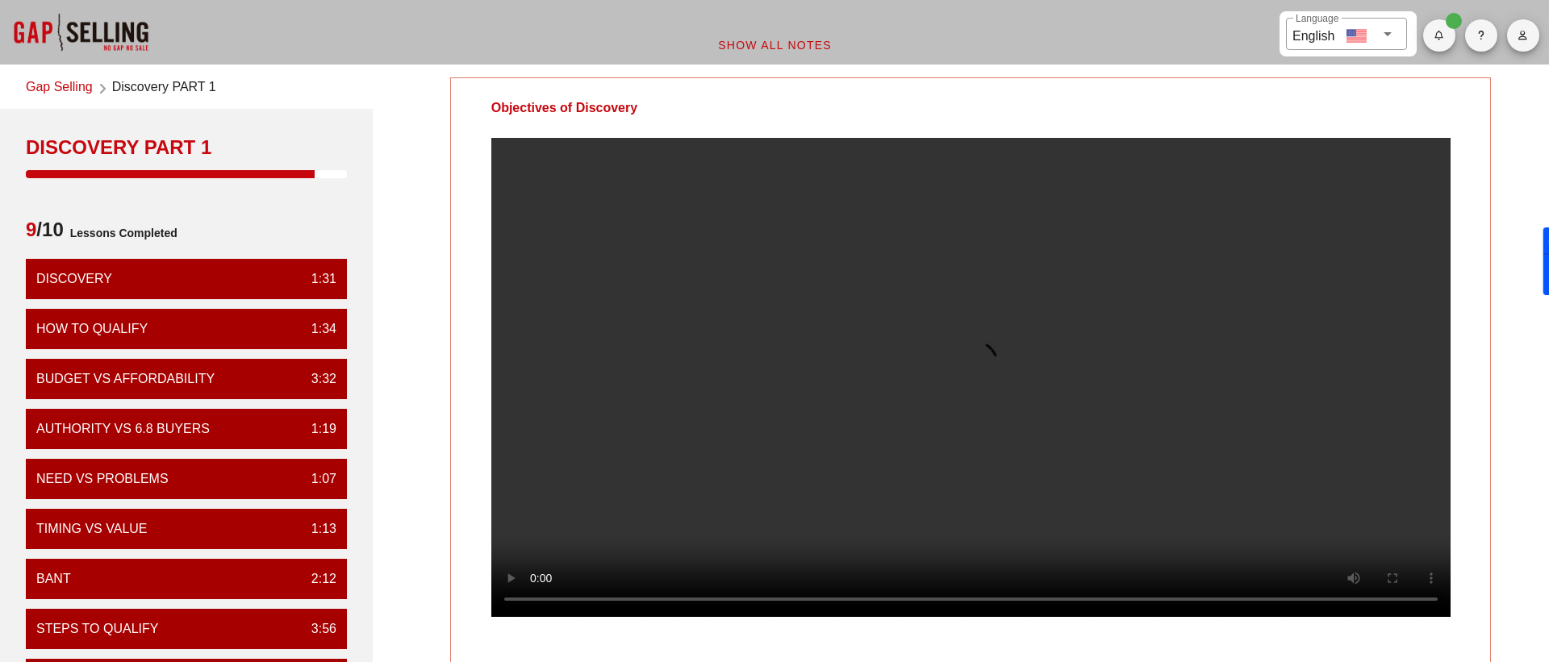
scroll to position [54, 0]
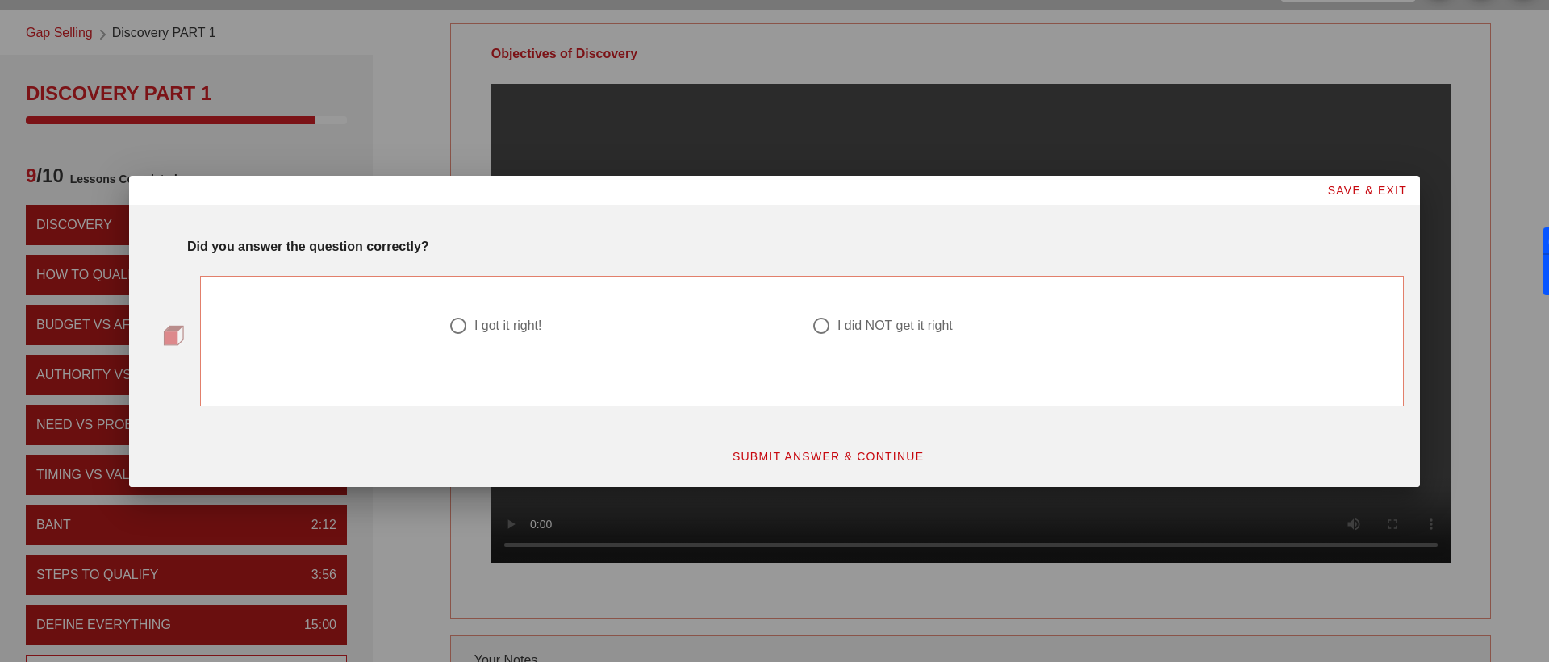
click at [472, 314] on div "I got it right!" at bounding box center [620, 336] width 363 height 58
click at [472, 336] on div at bounding box center [621, 345] width 344 height 19
click at [462, 326] on div at bounding box center [458, 325] width 27 height 27
radio input "true"
click at [854, 446] on button "SUBMIT ANSWER & CONTINUE" at bounding box center [828, 456] width 219 height 29
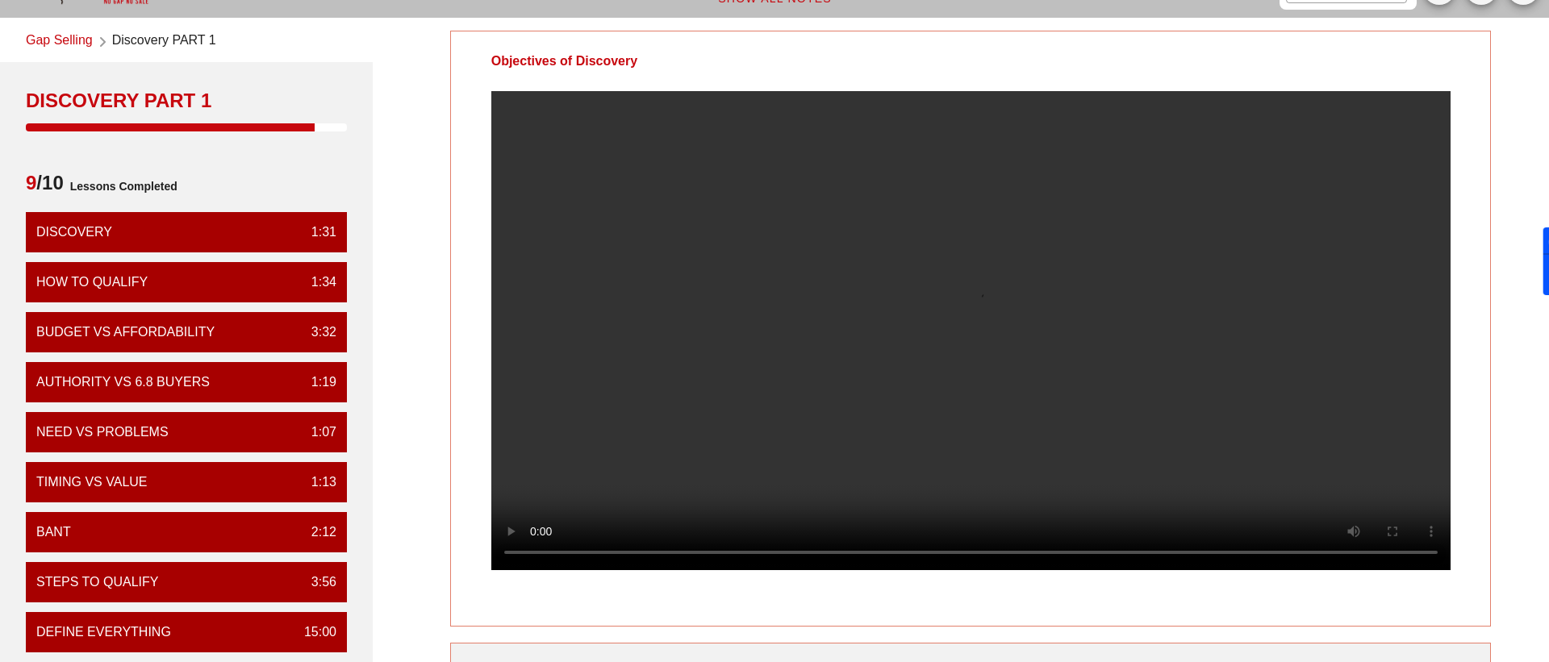
scroll to position [64, 0]
